Goal: Transaction & Acquisition: Purchase product/service

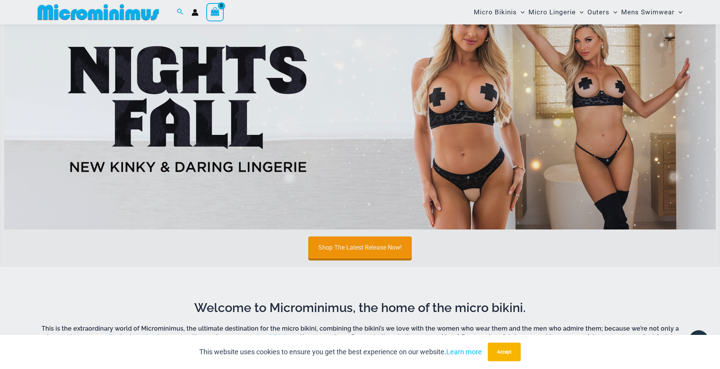
scroll to position [407, 0]
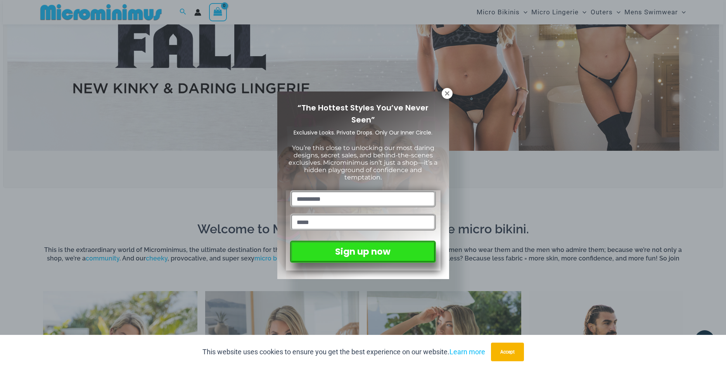
click at [445, 99] on div "“The Hottest Styles You’ve Never Seen” Exclusive Looks. Private Drops. Only Our…" at bounding box center [363, 186] width 172 height 188
click at [444, 94] on icon at bounding box center [447, 93] width 7 height 7
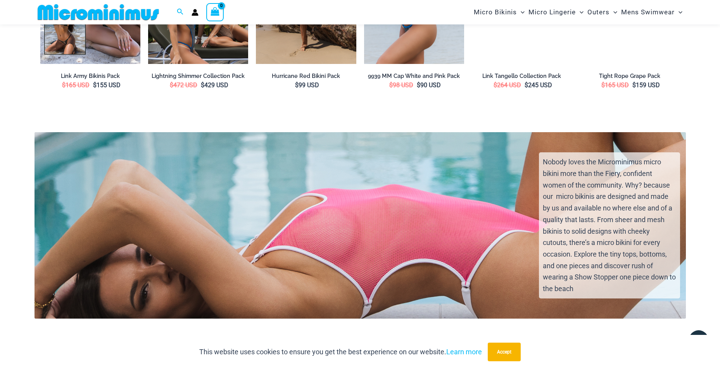
scroll to position [1906, 0]
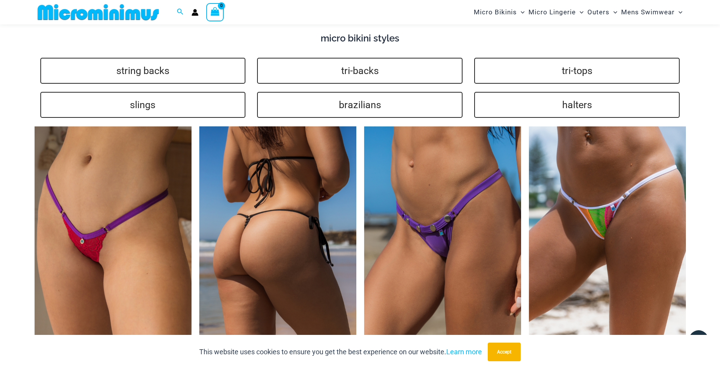
click at [312, 195] on img at bounding box center [277, 244] width 157 height 236
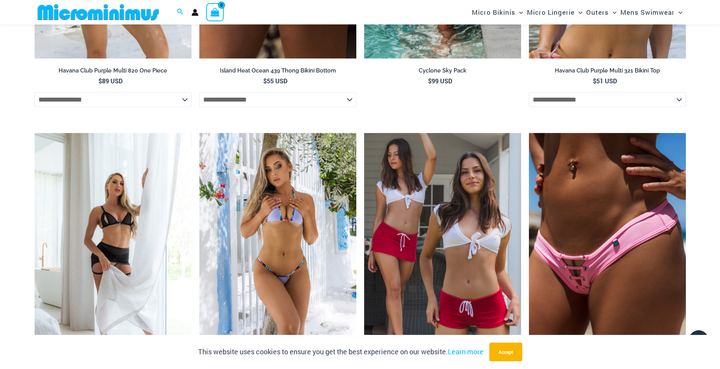
scroll to position [1441, 0]
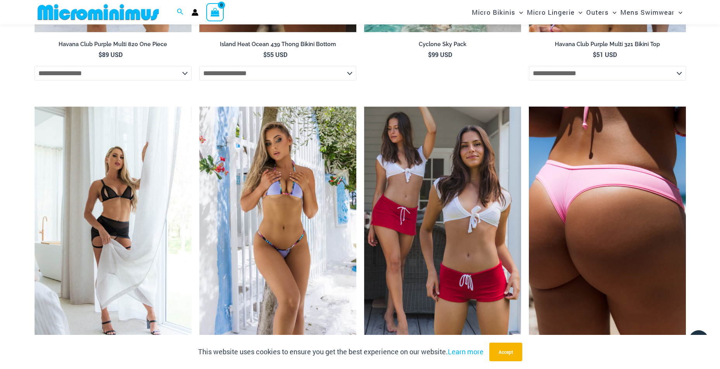
click at [590, 247] on img at bounding box center [607, 225] width 157 height 236
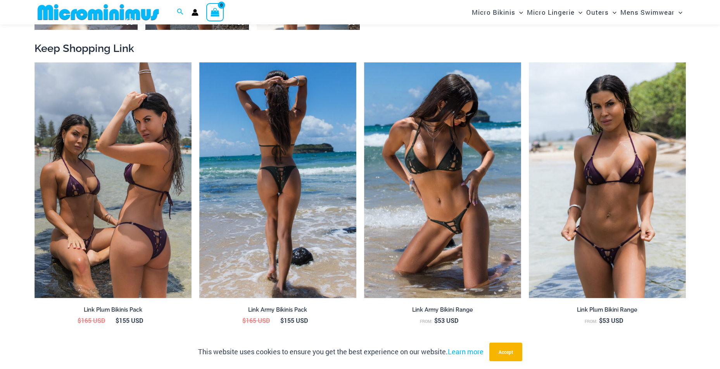
scroll to position [975, 0]
